Goal: Information Seeking & Learning: Learn about a topic

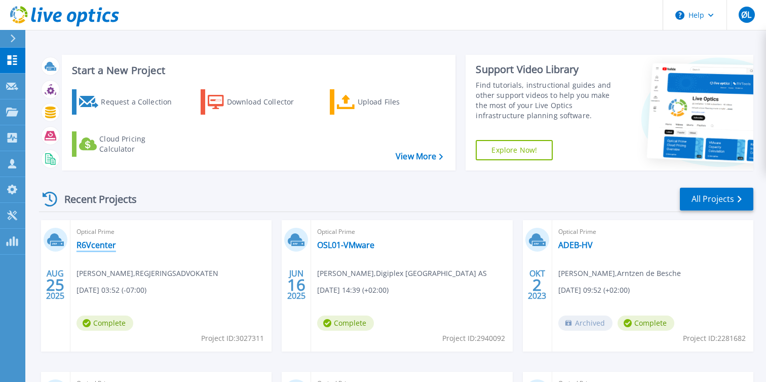
click at [86, 246] on link "R6Vcenter" at bounding box center [97, 245] width 40 height 10
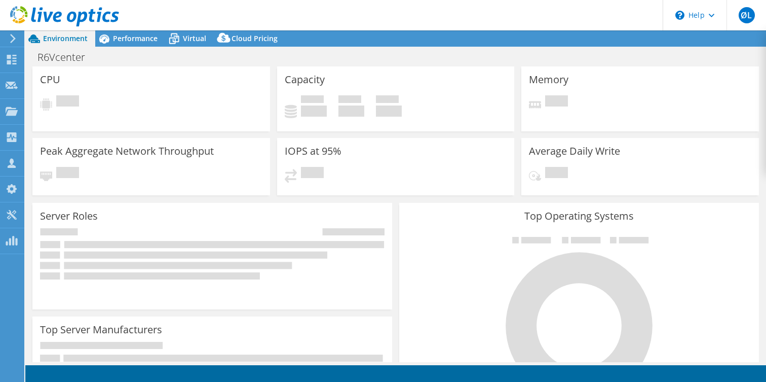
select select "EUFrankfurt"
select select "USD"
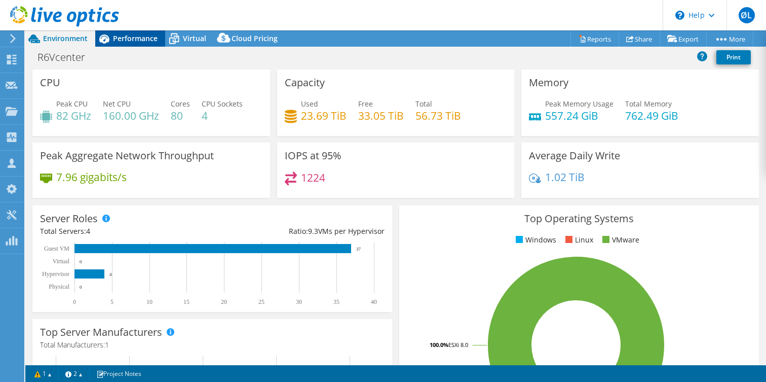
click at [143, 36] on span "Performance" at bounding box center [135, 38] width 45 height 10
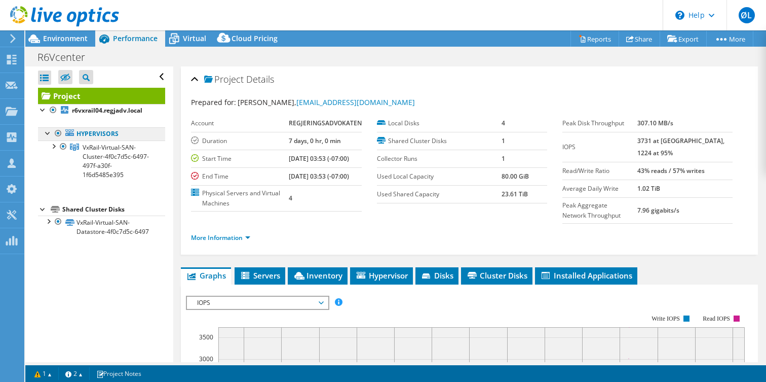
click at [101, 133] on link "Hypervisors" at bounding box center [101, 133] width 127 height 13
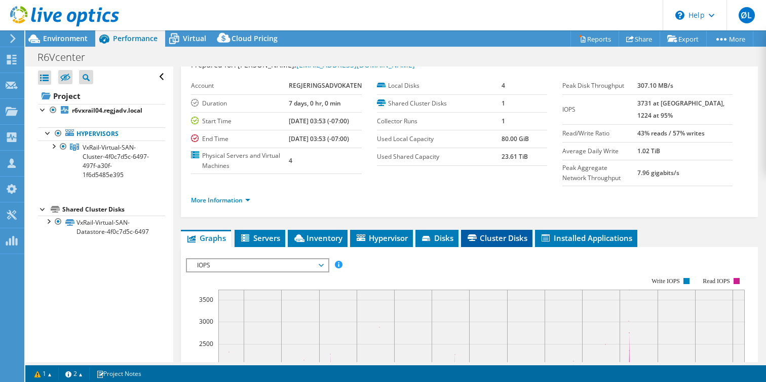
scroll to position [59, 0]
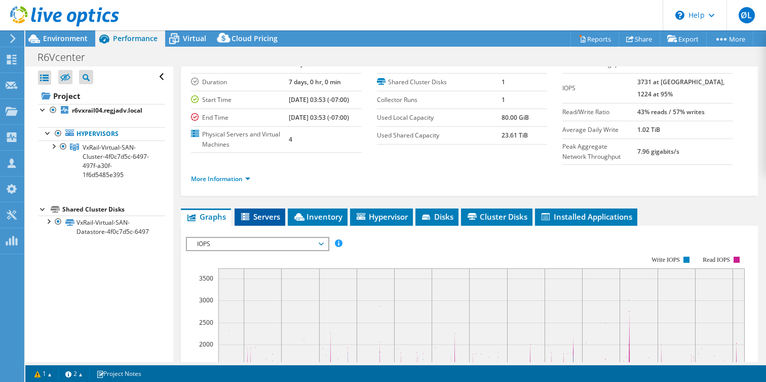
click at [267, 221] on span "Servers" at bounding box center [260, 216] width 41 height 10
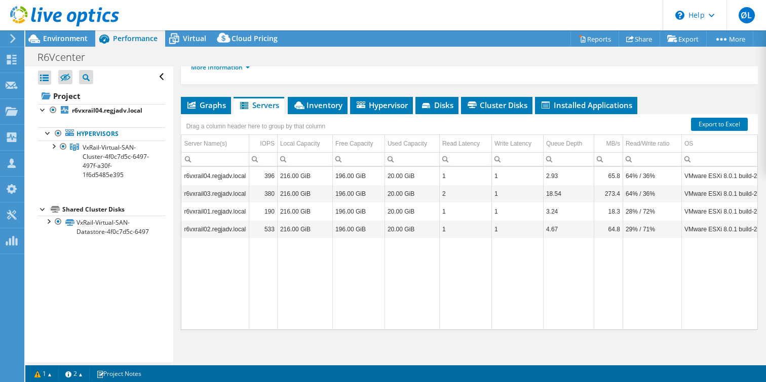
scroll to position [188, 0]
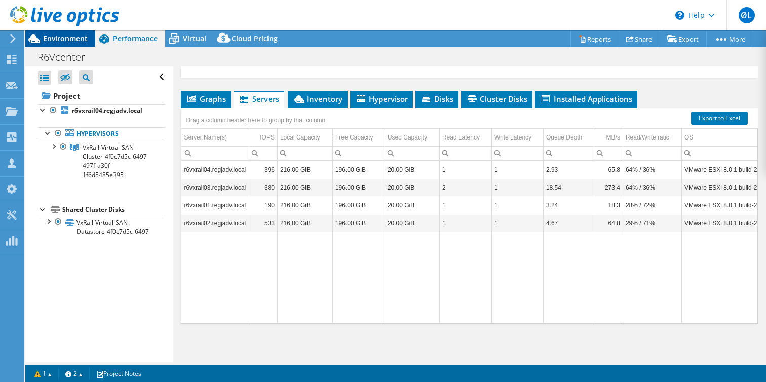
click at [73, 39] on span "Environment" at bounding box center [65, 38] width 45 height 10
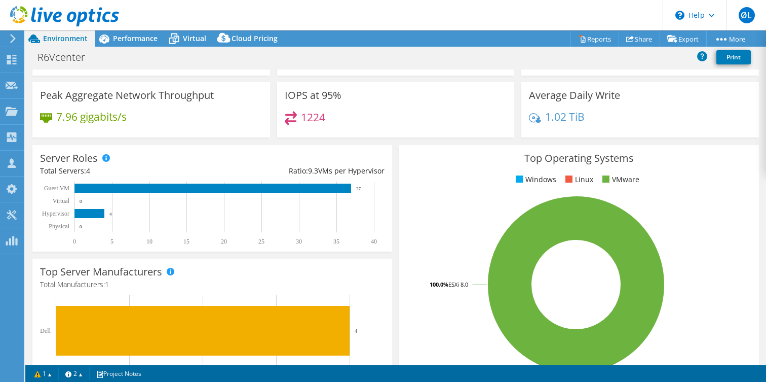
scroll to position [0, 0]
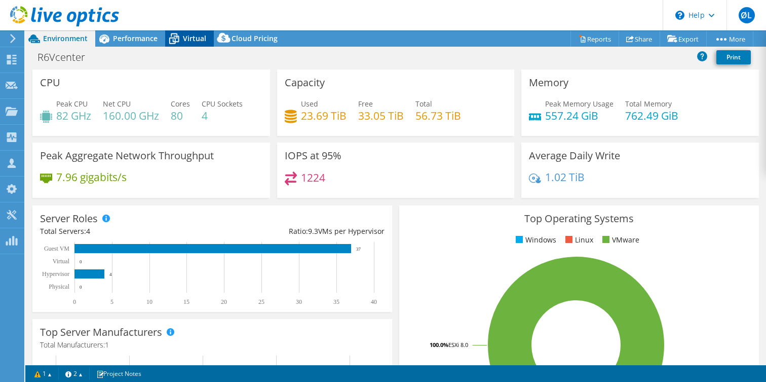
click at [179, 40] on icon at bounding box center [174, 39] width 18 height 18
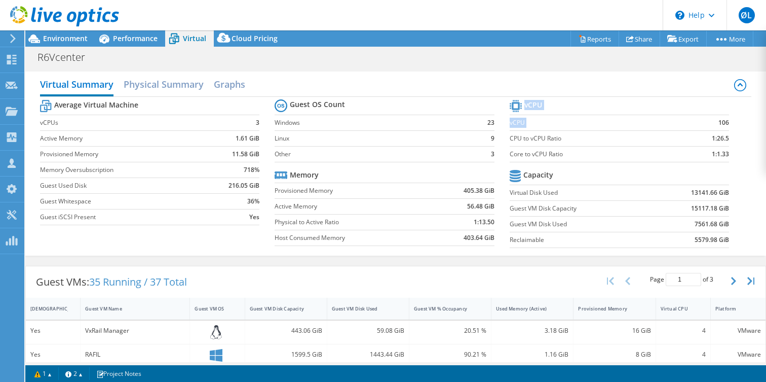
drag, startPoint x: 720, startPoint y: 122, endPoint x: 731, endPoint y: 125, distance: 11.4
click at [731, 125] on section "vCPU vCPU 106 CPU to vCPU Ratio 1:26.5 Core to vCPU Ratio 1:1.33 Capacity Virtu…" at bounding box center [627, 175] width 235 height 156
click at [736, 137] on section "vCPU vCPU 106 CPU to vCPU Ratio 1:26.5 Core to vCPU Ratio 1:1.33 Capacity Virtu…" at bounding box center [627, 175] width 235 height 156
click at [257, 41] on span "Cloud Pricing" at bounding box center [255, 38] width 46 height 10
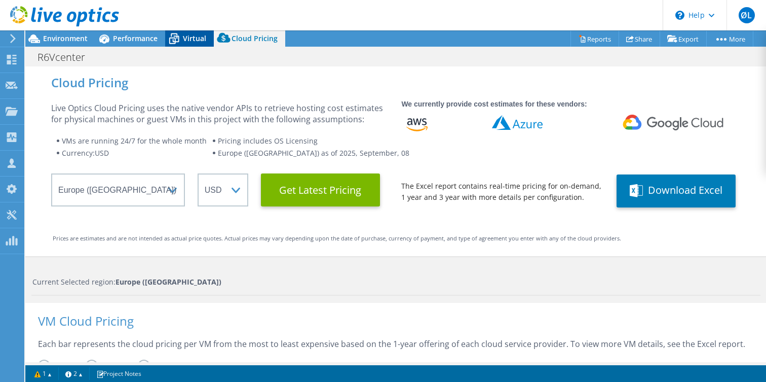
click at [182, 39] on icon at bounding box center [174, 39] width 18 height 18
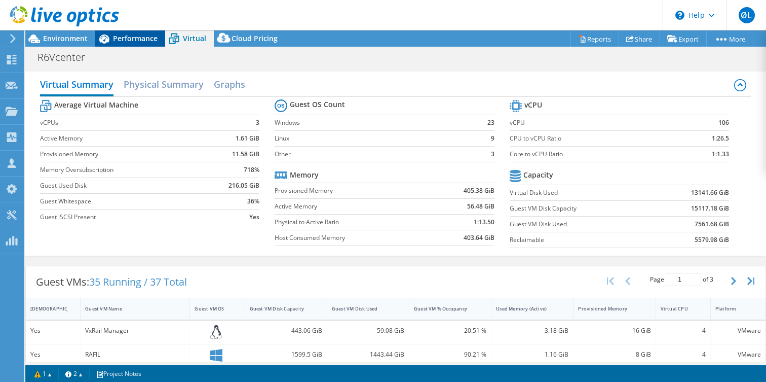
click at [122, 39] on span "Performance" at bounding box center [135, 38] width 45 height 10
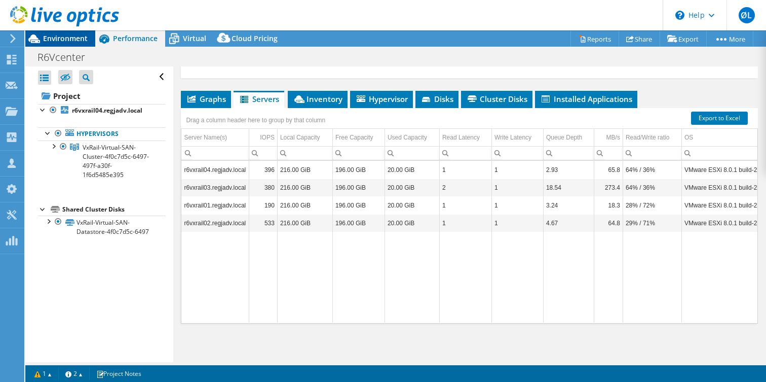
click at [62, 36] on span "Environment" at bounding box center [65, 38] width 45 height 10
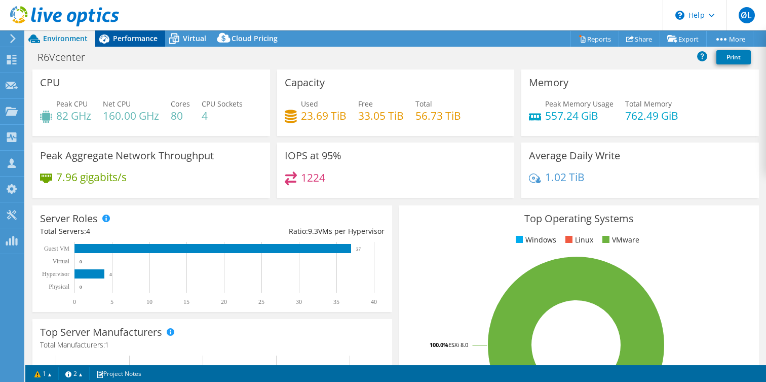
click at [138, 39] on span "Performance" at bounding box center [135, 38] width 45 height 10
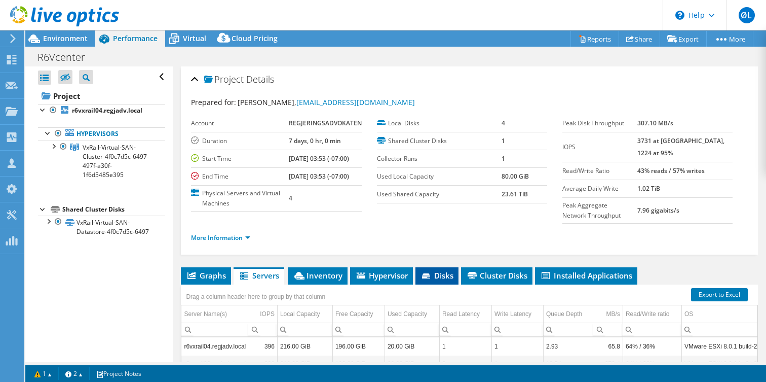
click at [440, 280] on span "Disks" at bounding box center [437, 275] width 33 height 10
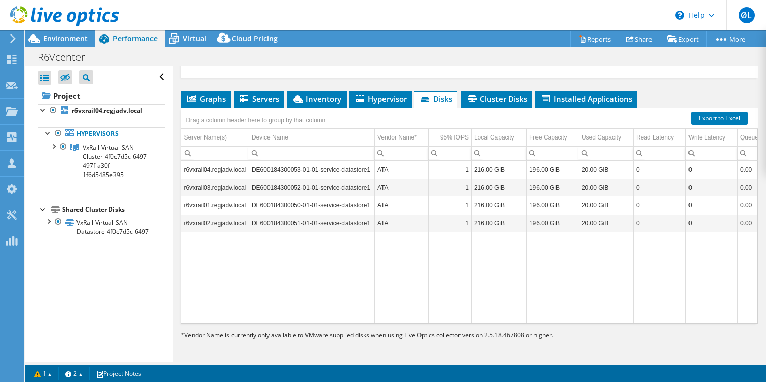
scroll to position [188, 0]
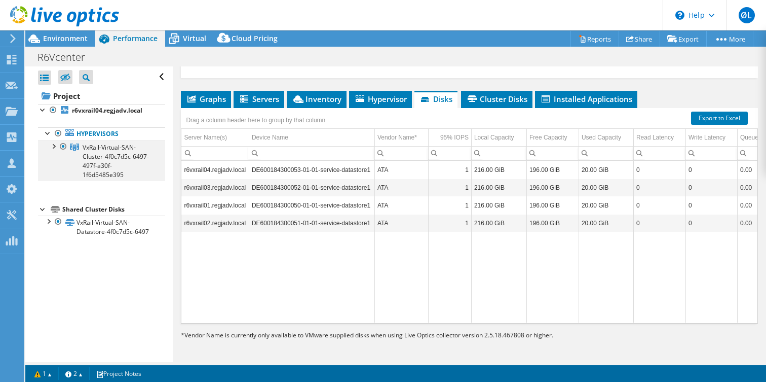
click at [53, 144] on div at bounding box center [53, 145] width 10 height 10
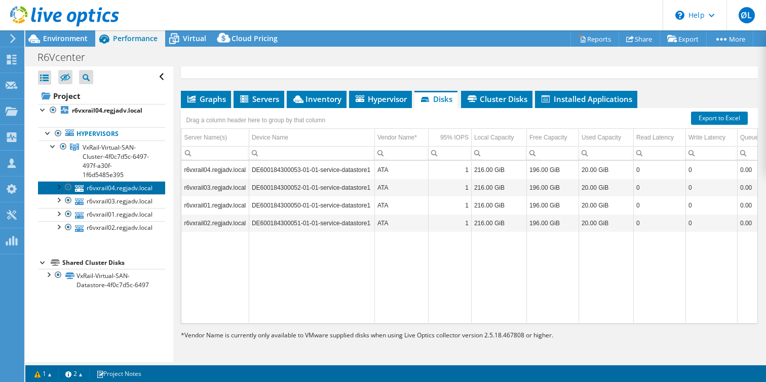
click at [102, 182] on link "r6vxrail04.regjadv.local" at bounding box center [101, 187] width 127 height 13
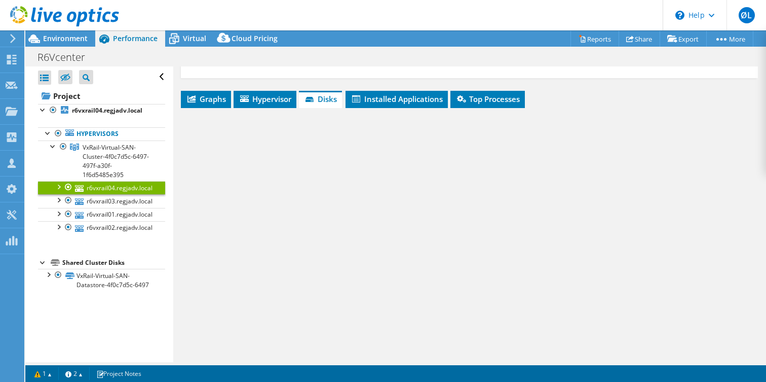
scroll to position [130, 0]
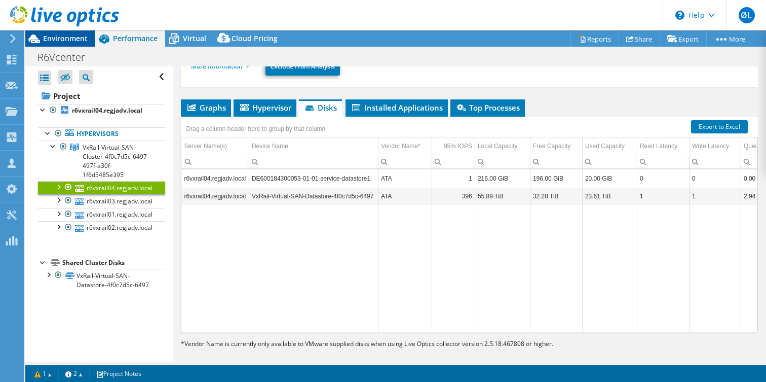
click at [68, 41] on span "Environment" at bounding box center [65, 38] width 45 height 10
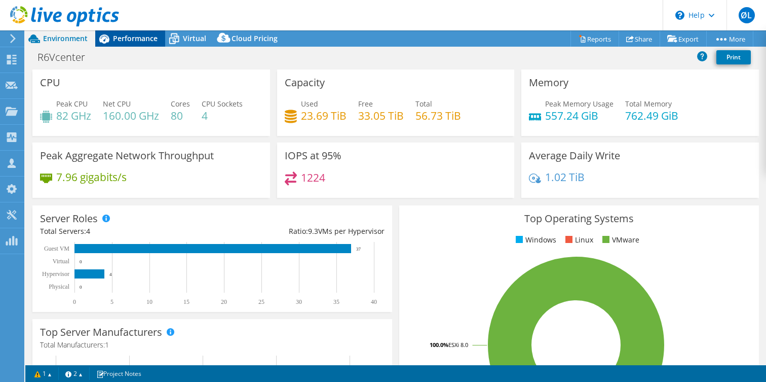
click at [132, 38] on span "Performance" at bounding box center [135, 38] width 45 height 10
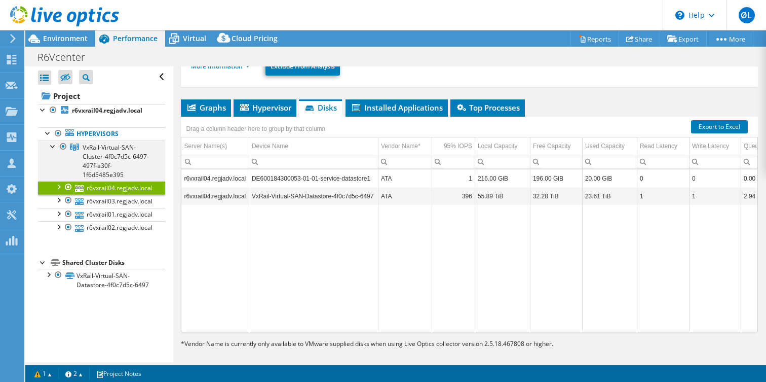
click at [55, 146] on div at bounding box center [53, 145] width 10 height 10
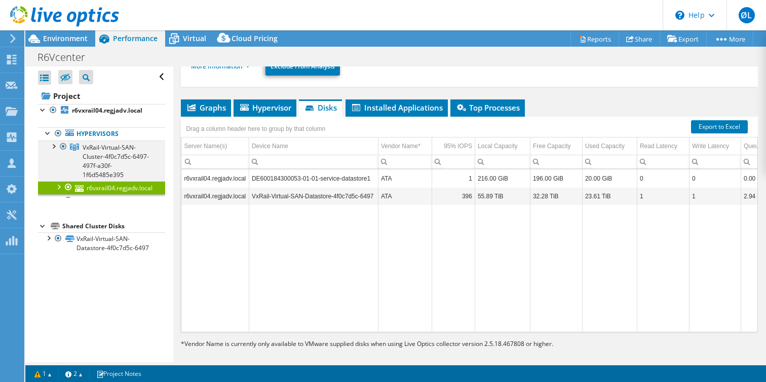
click at [55, 146] on div at bounding box center [53, 145] width 10 height 10
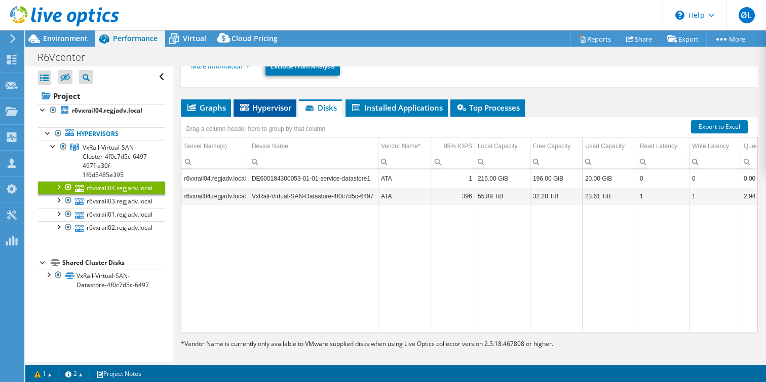
click at [268, 102] on span "Hypervisor" at bounding box center [265, 107] width 53 height 10
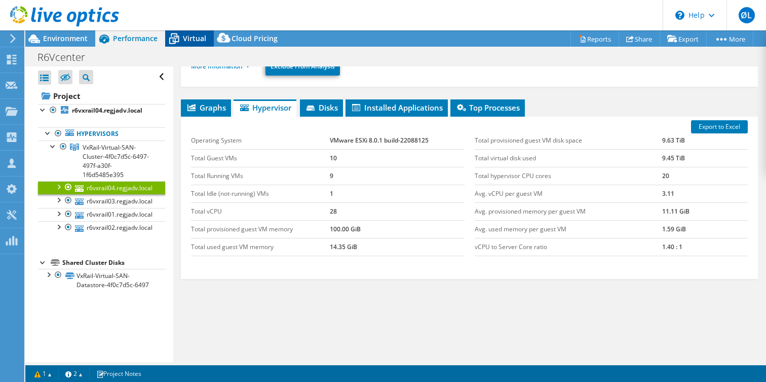
click at [188, 38] on span "Virtual" at bounding box center [194, 38] width 23 height 10
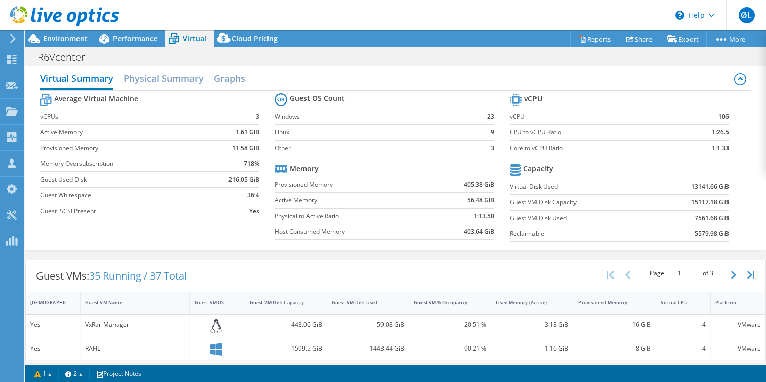
scroll to position [0, 0]
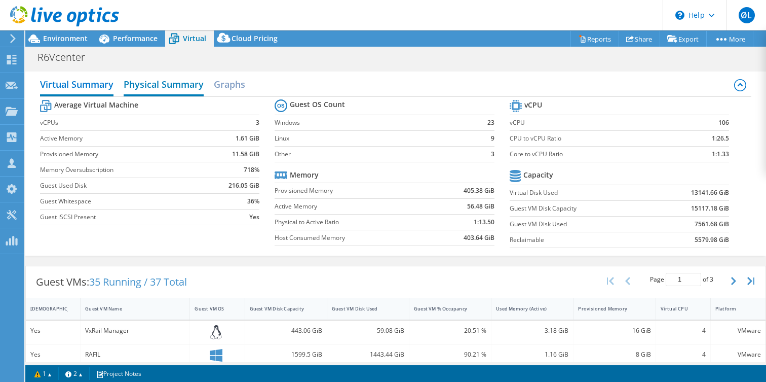
click at [197, 84] on h2 "Physical Summary" at bounding box center [164, 85] width 80 height 22
